Goal: Check status: Check status

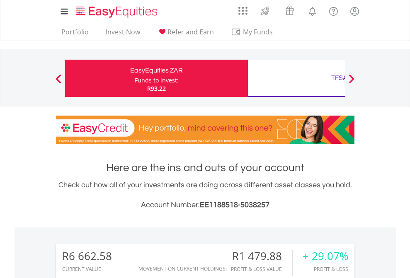
click at [135, 78] on div "Funds to invest:" at bounding box center [157, 80] width 44 height 8
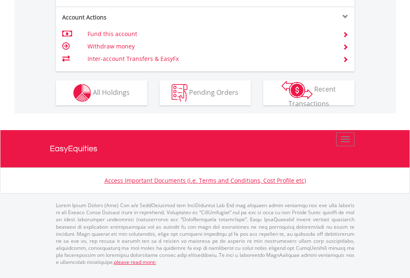
scroll to position [812, 0]
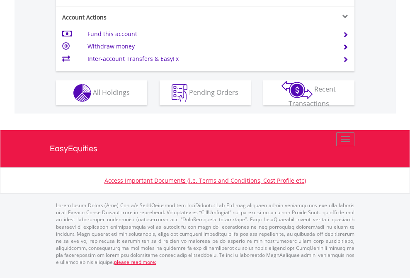
scroll to position [779, 0]
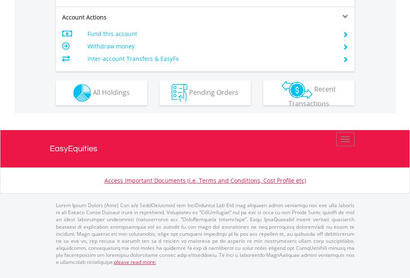
scroll to position [796, 0]
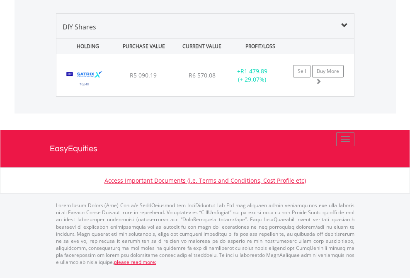
scroll to position [802, 0]
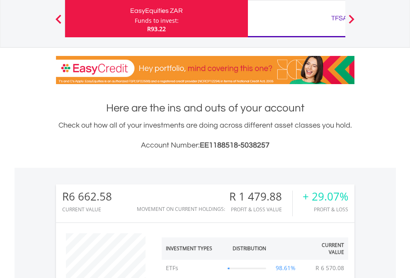
scroll to position [80, 130]
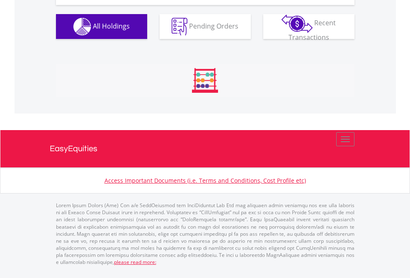
scroll to position [80, 130]
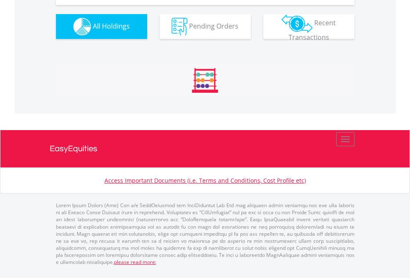
scroll to position [80, 130]
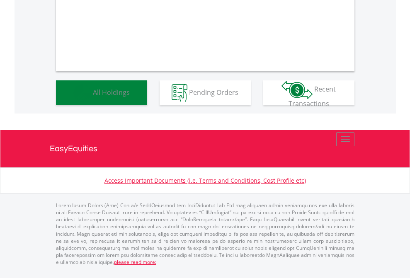
click at [93, 97] on span "All Holdings" at bounding box center [111, 92] width 37 height 9
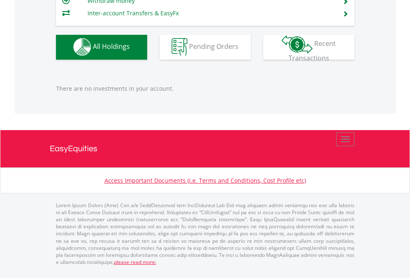
scroll to position [80, 130]
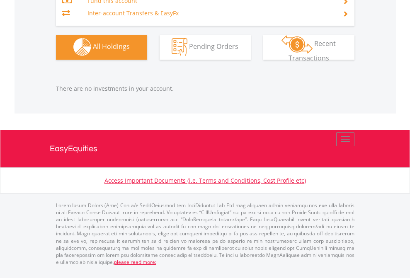
scroll to position [80, 130]
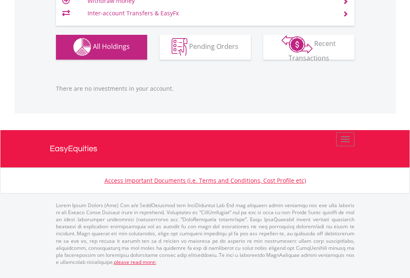
scroll to position [80, 130]
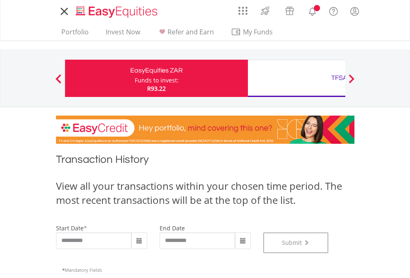
scroll to position [337, 0]
click at [297, 78] on div "TFSA" at bounding box center [339, 78] width 173 height 12
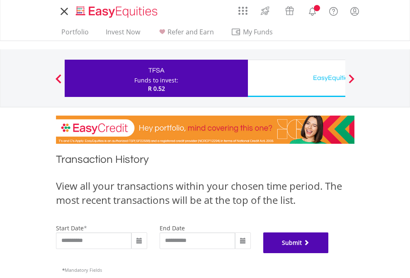
click at [329, 254] on button "Submit" at bounding box center [297, 243] width 66 height 21
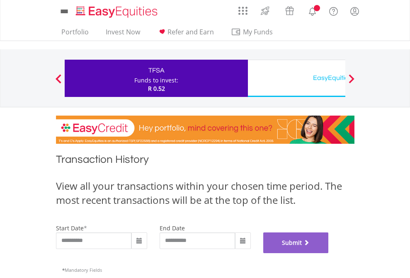
scroll to position [337, 0]
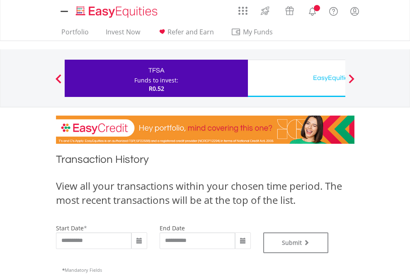
click at [297, 78] on div "EasyEquities USD" at bounding box center [339, 78] width 173 height 12
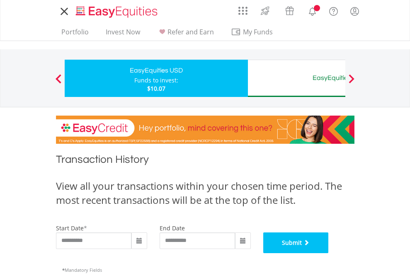
click at [329, 254] on button "Submit" at bounding box center [297, 243] width 66 height 21
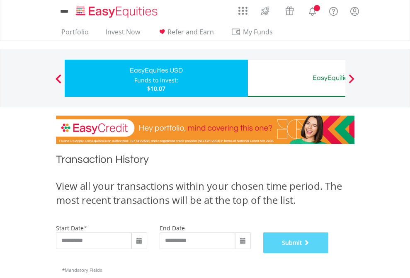
scroll to position [337, 0]
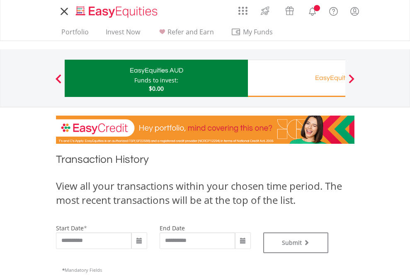
type input "**********"
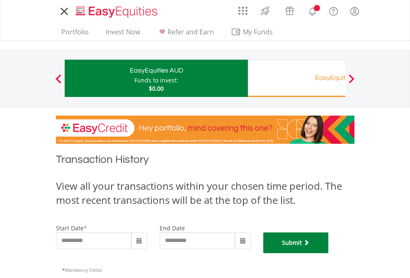
click at [329, 254] on button "Submit" at bounding box center [297, 243] width 66 height 21
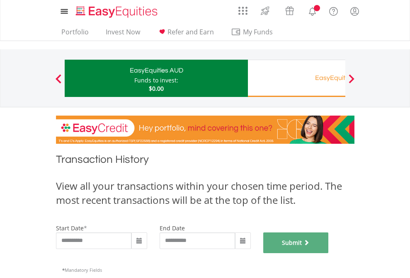
scroll to position [337, 0]
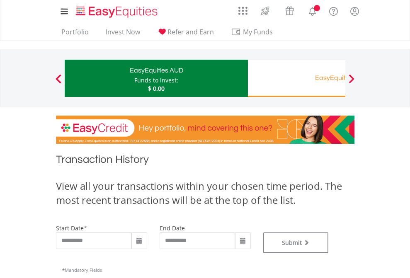
click at [297, 78] on div "EasyEquities RA" at bounding box center [339, 78] width 173 height 12
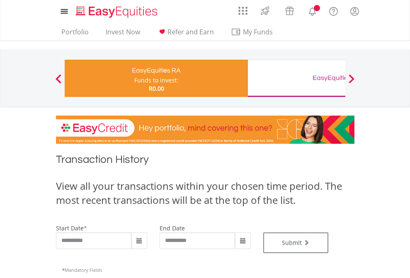
click at [297, 78] on div "EasyEquities GBP" at bounding box center [339, 78] width 173 height 12
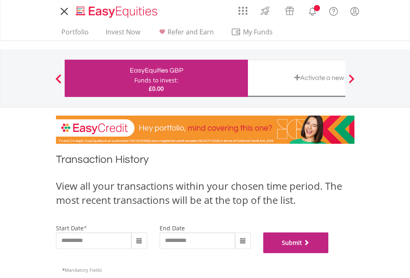
click at [329, 254] on button "Submit" at bounding box center [297, 243] width 66 height 21
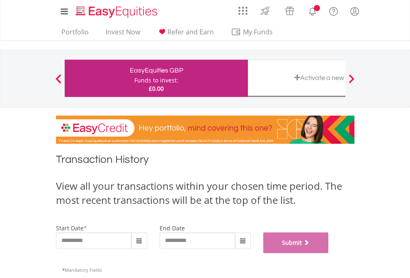
scroll to position [337, 0]
